Goal: Navigation & Orientation: Find specific page/section

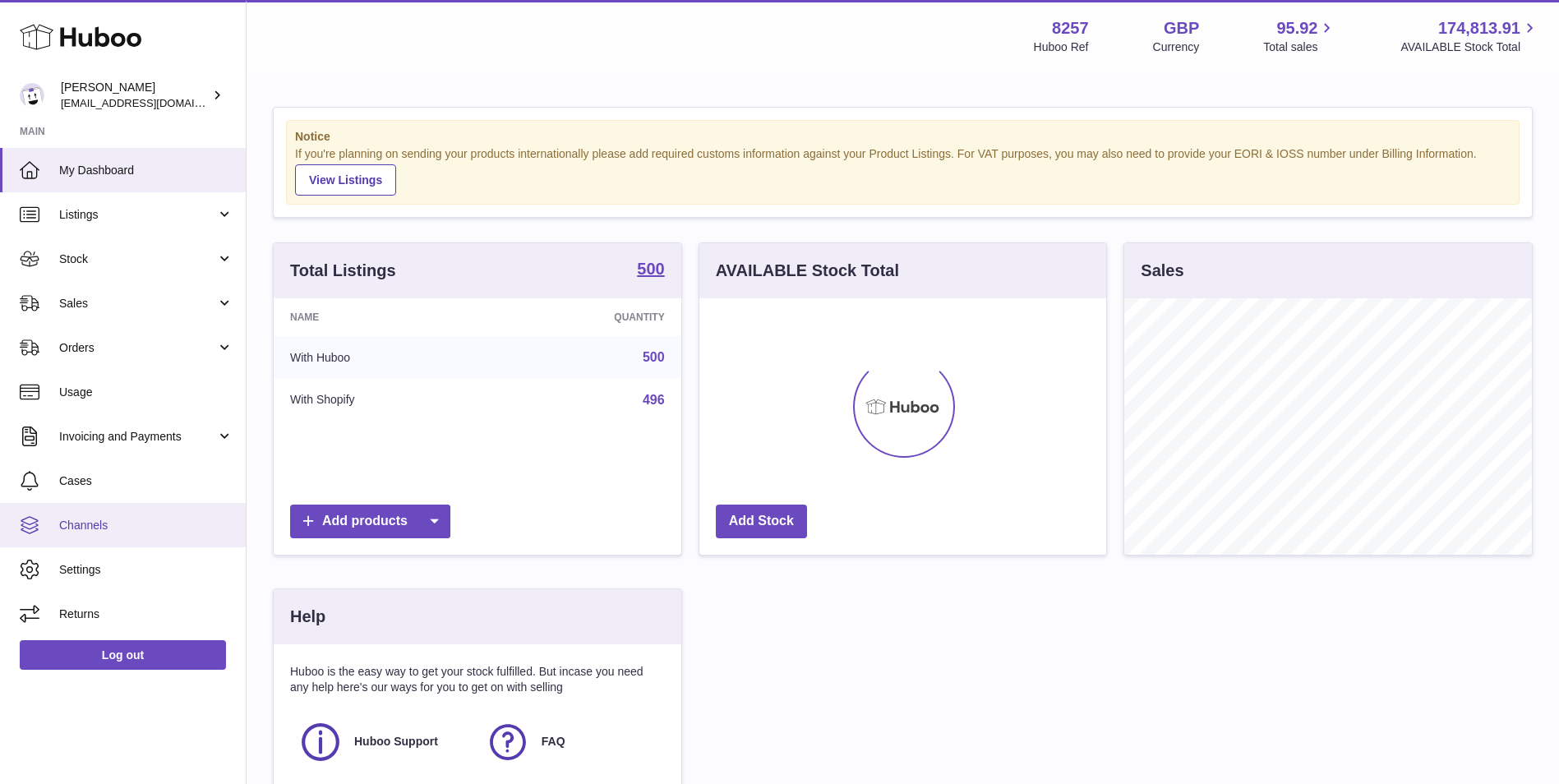
scroll to position [256, 407]
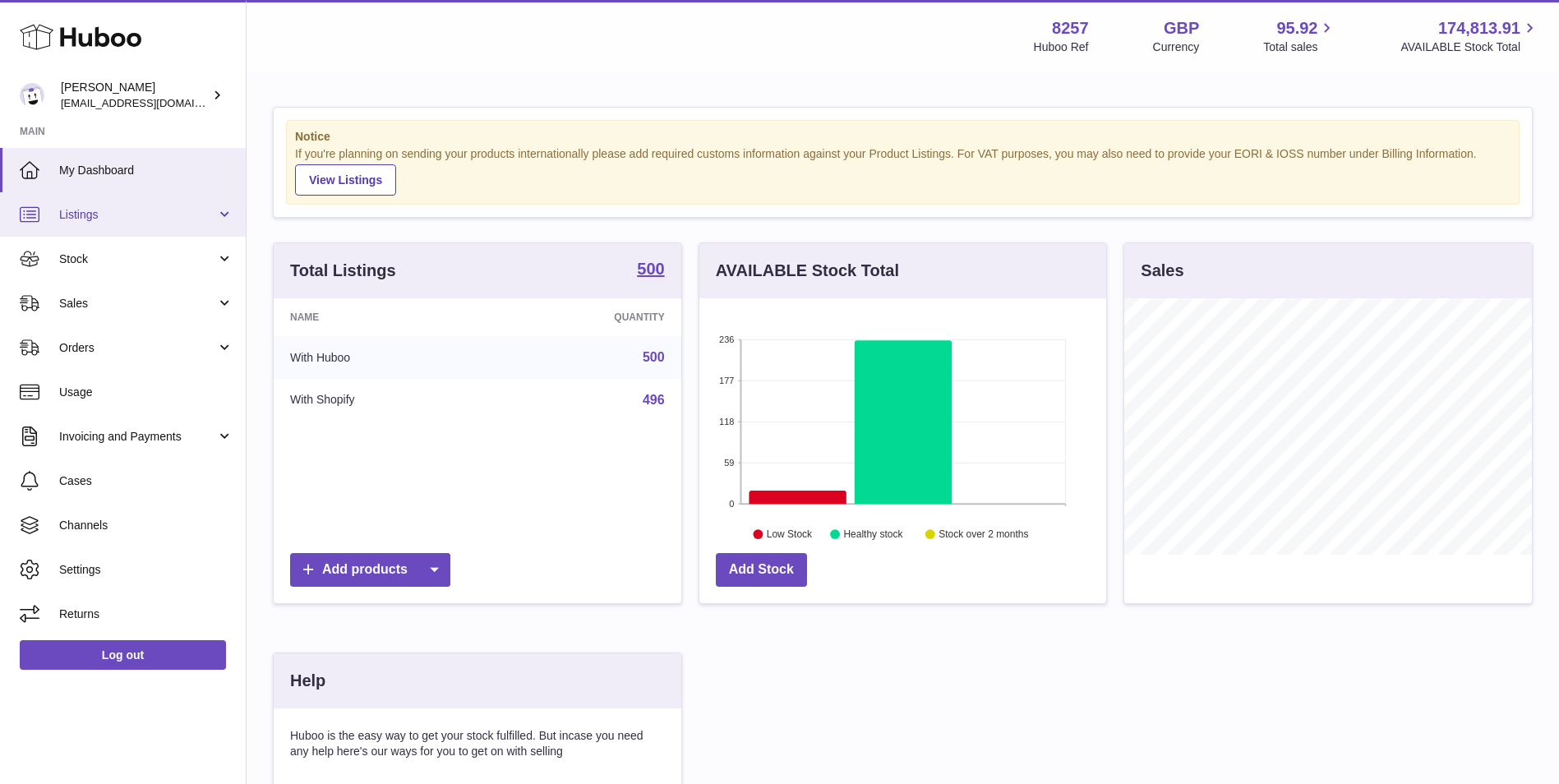
click at [163, 214] on span "Listings" at bounding box center [137, 214] width 157 height 16
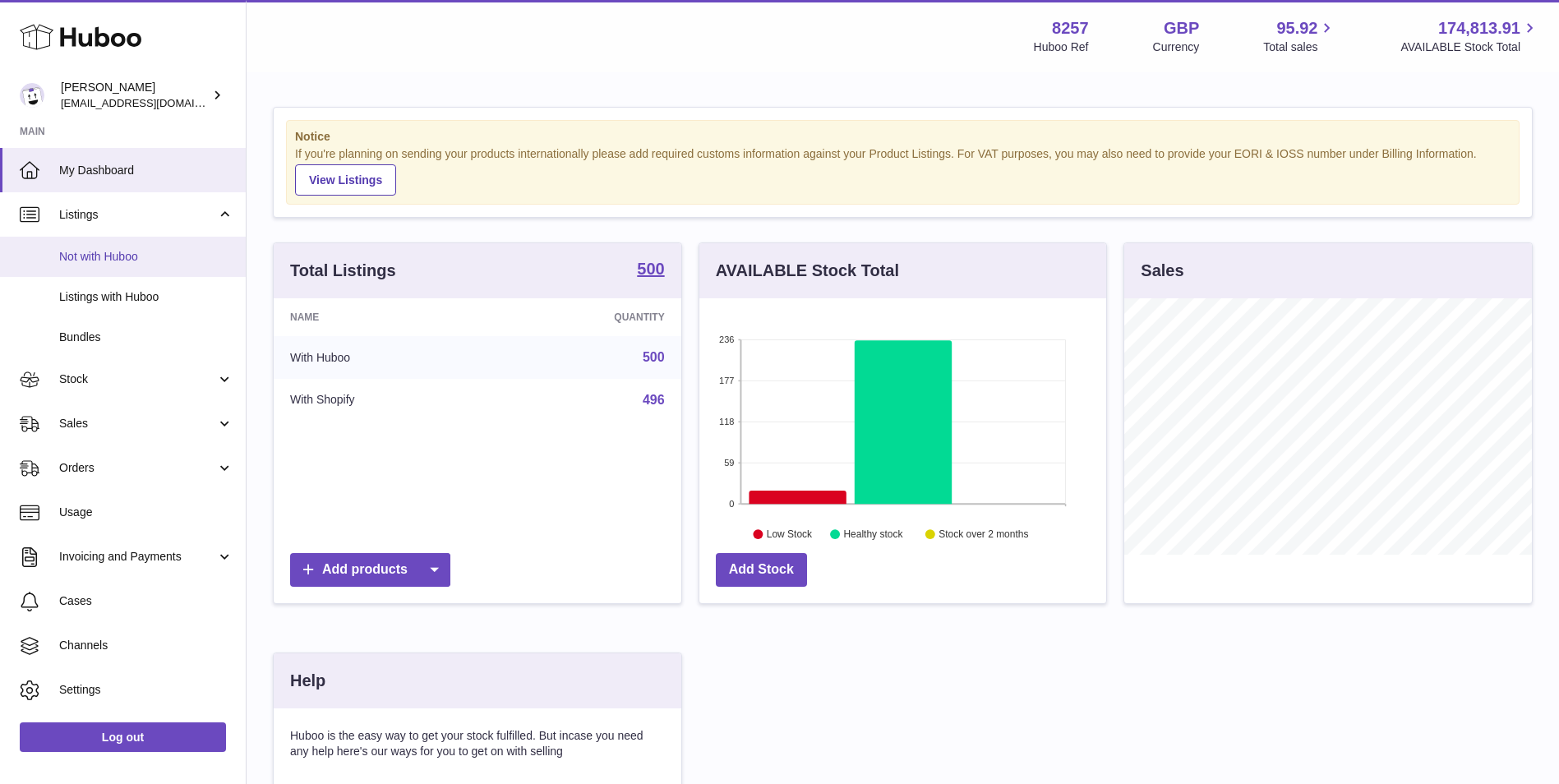
click at [151, 241] on link "Not with Huboo" at bounding box center [122, 256] width 245 height 40
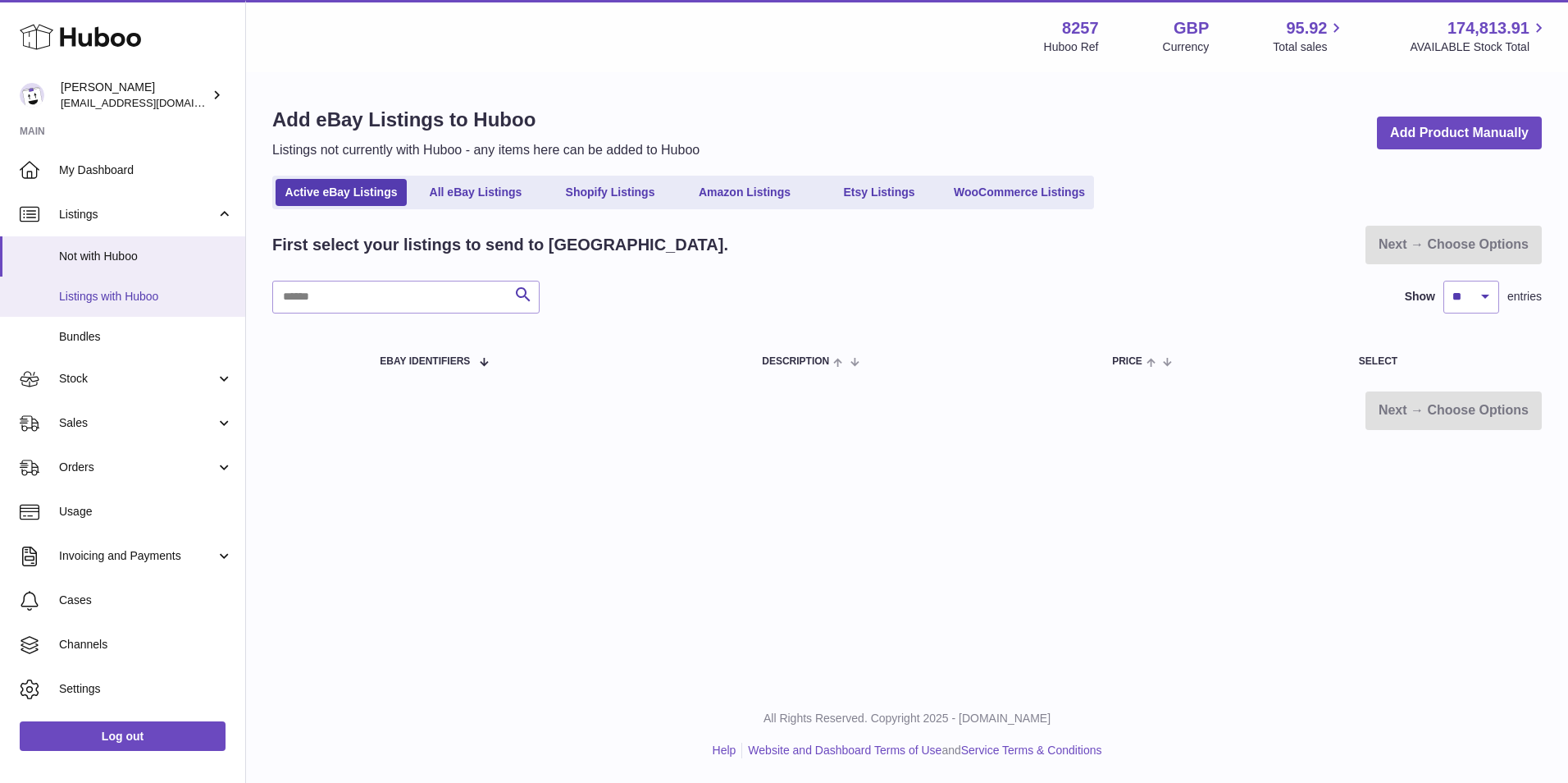
click at [140, 289] on span "Listings with Huboo" at bounding box center [146, 296] width 174 height 16
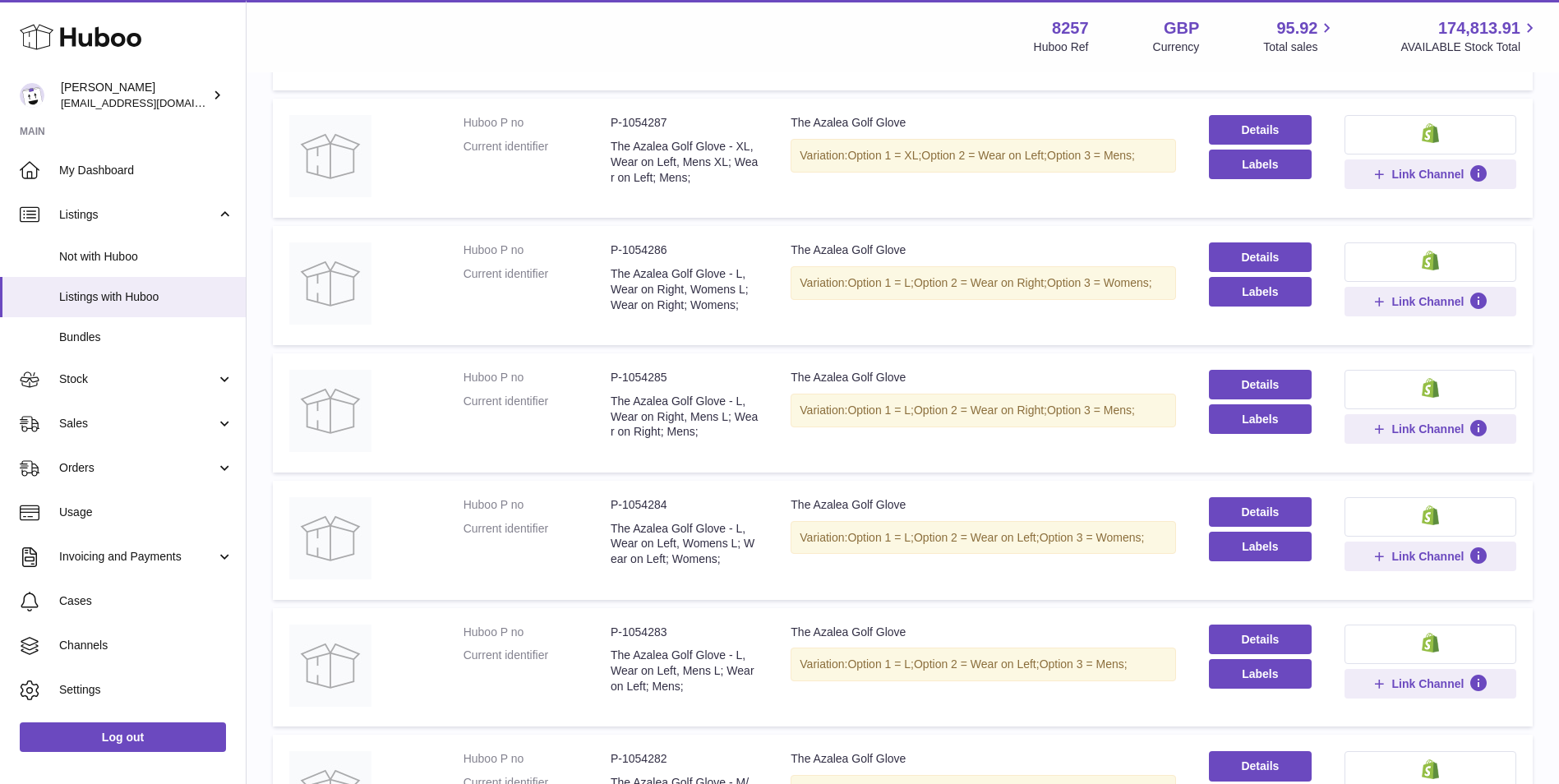
scroll to position [967, 0]
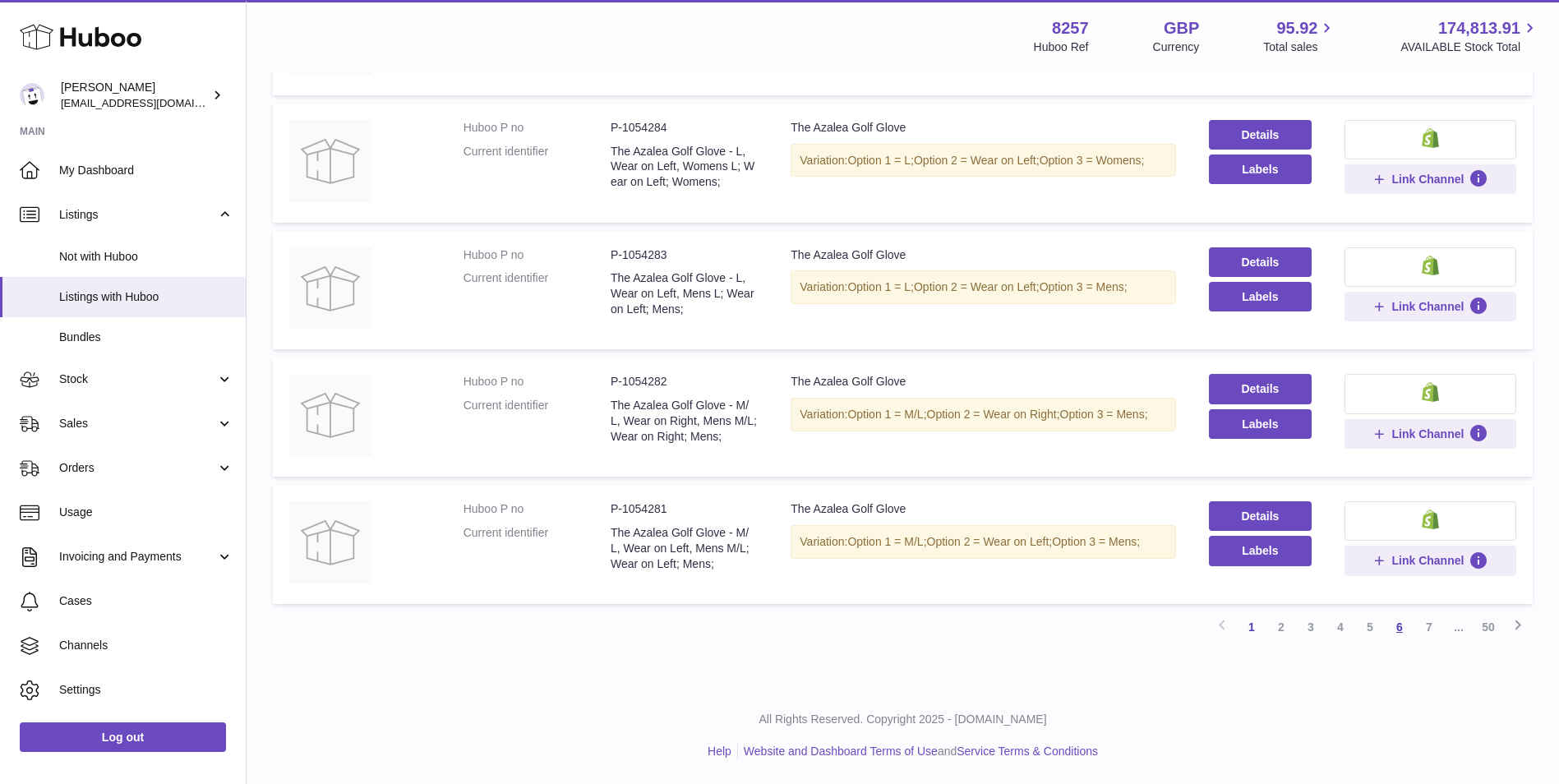
click at [1396, 622] on link "6" at bounding box center [1399, 627] width 29 height 29
